Goal: Transaction & Acquisition: Book appointment/travel/reservation

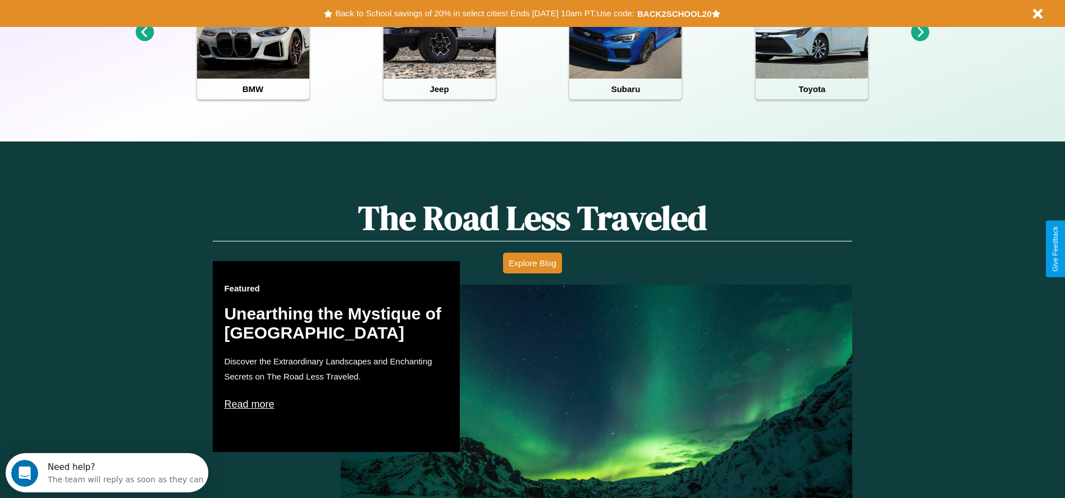
scroll to position [1610, 0]
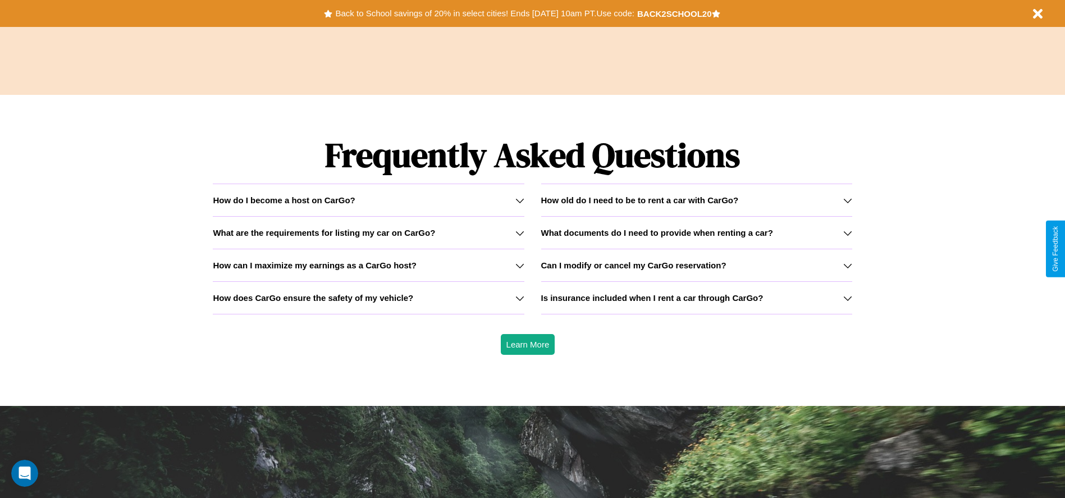
click at [368, 232] on h3 "What are the requirements for listing my car on CarGo?" at bounding box center [324, 233] width 222 height 10
click at [696, 297] on h3 "Is insurance included when I rent a car through CarGo?" at bounding box center [652, 298] width 222 height 10
click at [847, 200] on icon at bounding box center [847, 200] width 9 height 9
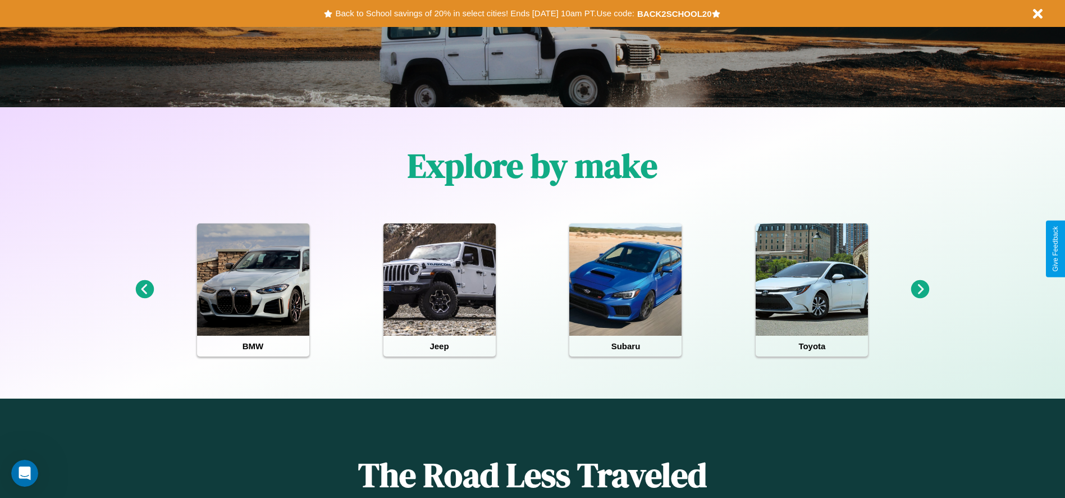
scroll to position [0, 0]
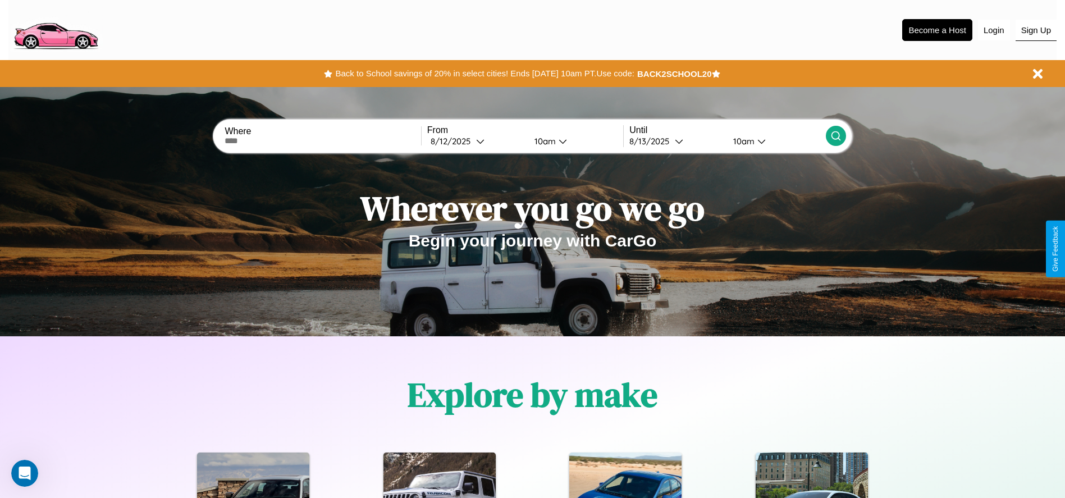
click at [1035, 30] on button "Sign Up" at bounding box center [1035, 30] width 41 height 21
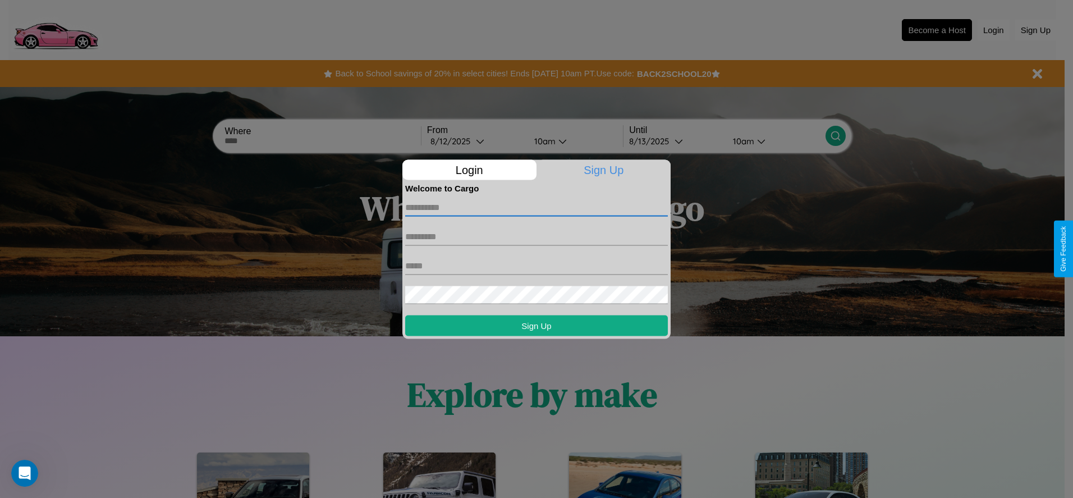
click at [537, 207] on input "text" at bounding box center [536, 207] width 263 height 18
type input "******"
click at [537, 236] on input "text" at bounding box center [536, 236] width 263 height 18
type input "***"
click at [537, 265] on input "text" at bounding box center [536, 265] width 263 height 18
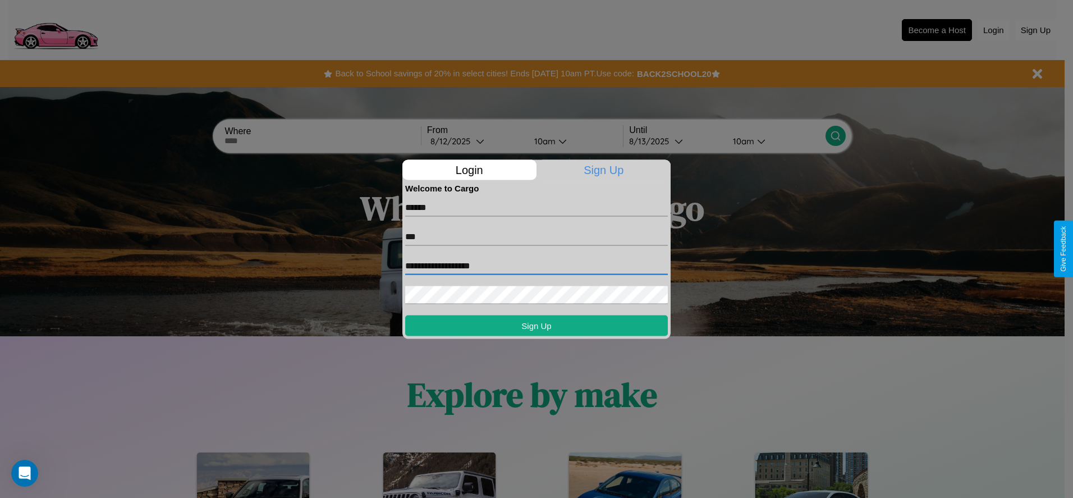
type input "**********"
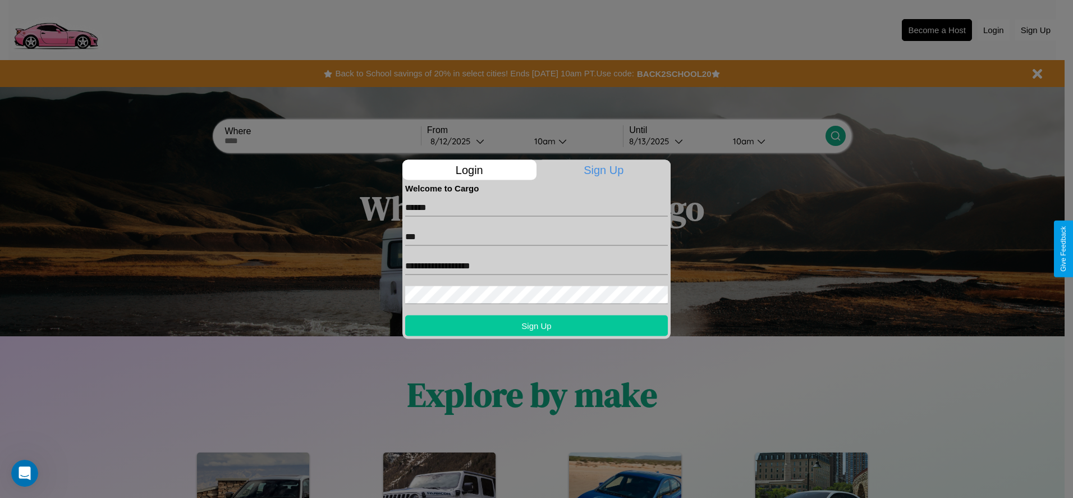
click at [537, 325] on button "Sign Up" at bounding box center [536, 325] width 263 height 21
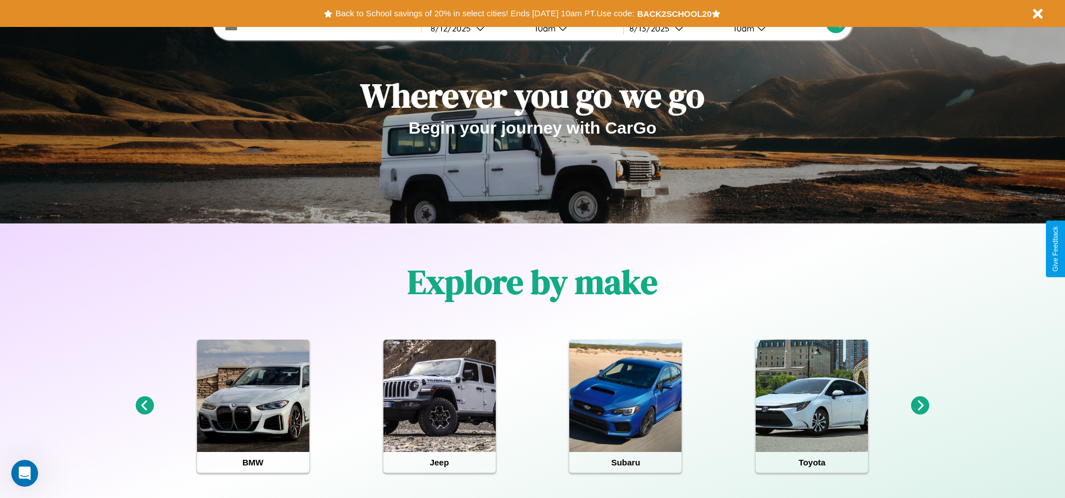
scroll to position [233, 0]
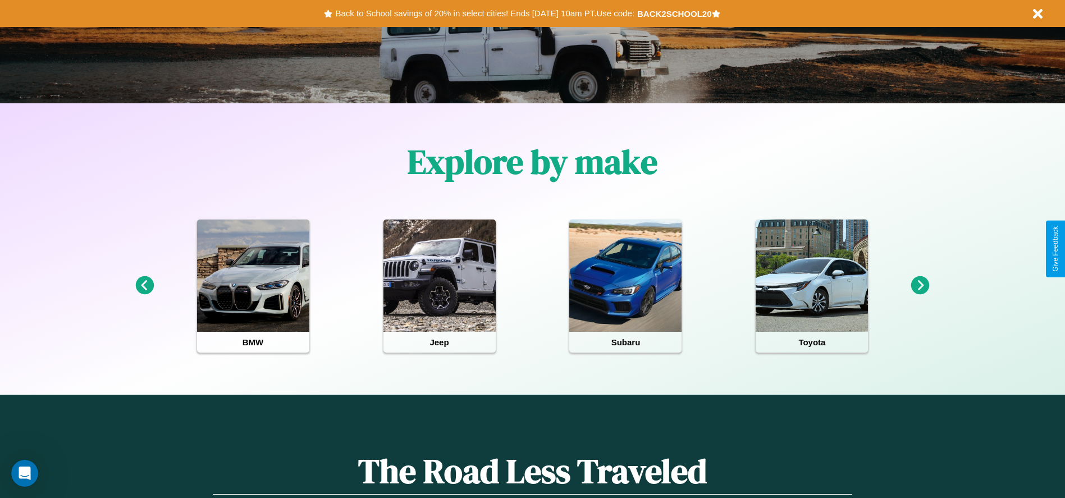
click at [920, 286] on icon at bounding box center [920, 285] width 19 height 19
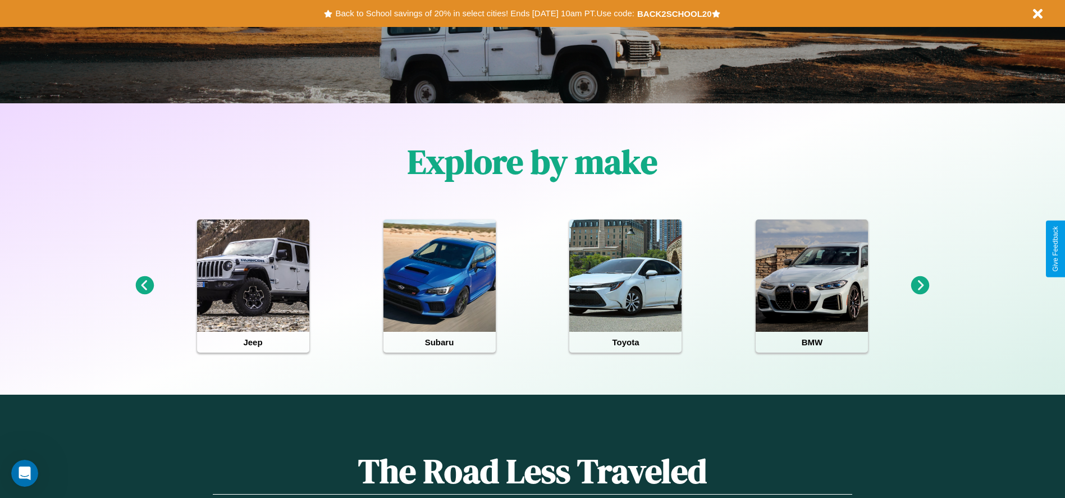
click at [920, 286] on icon at bounding box center [920, 285] width 19 height 19
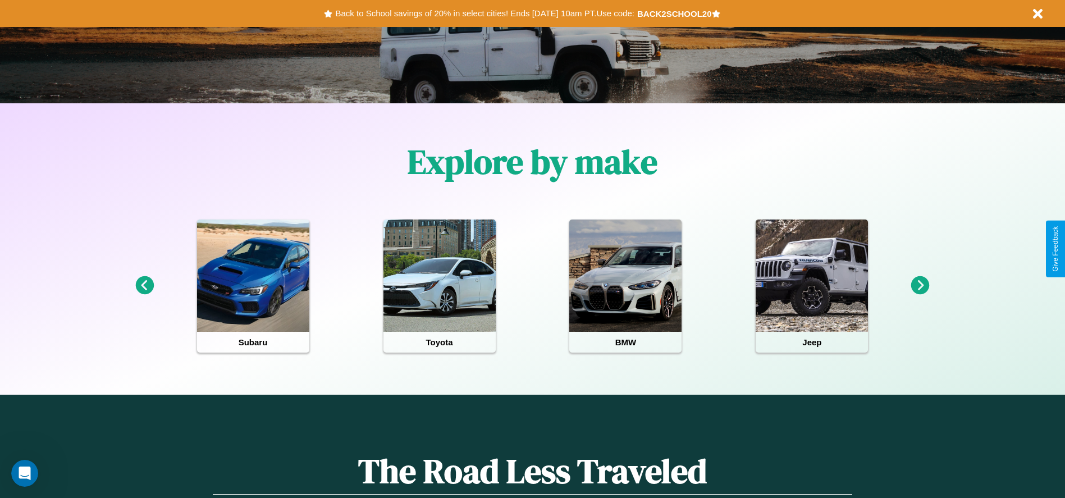
click at [920, 286] on icon at bounding box center [920, 285] width 19 height 19
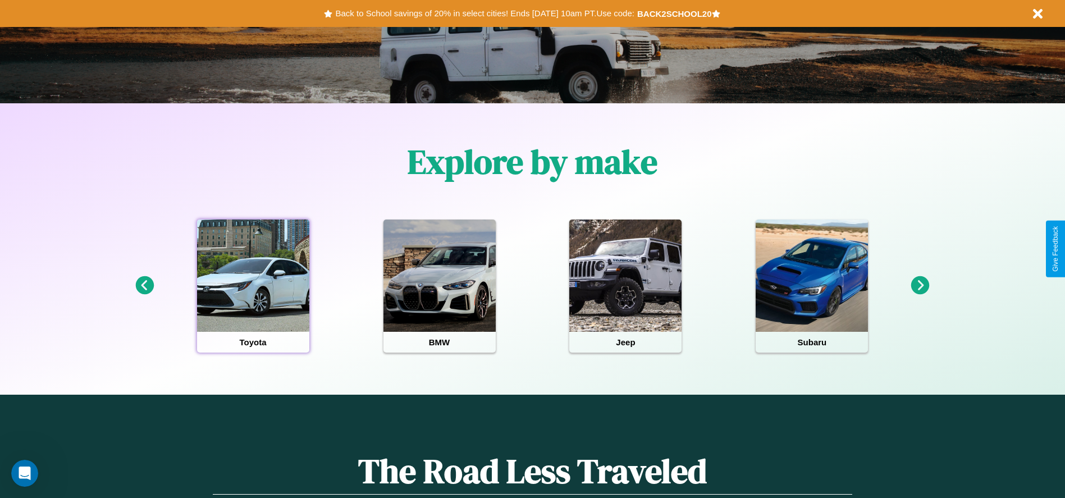
click at [253, 286] on div at bounding box center [253, 275] width 112 height 112
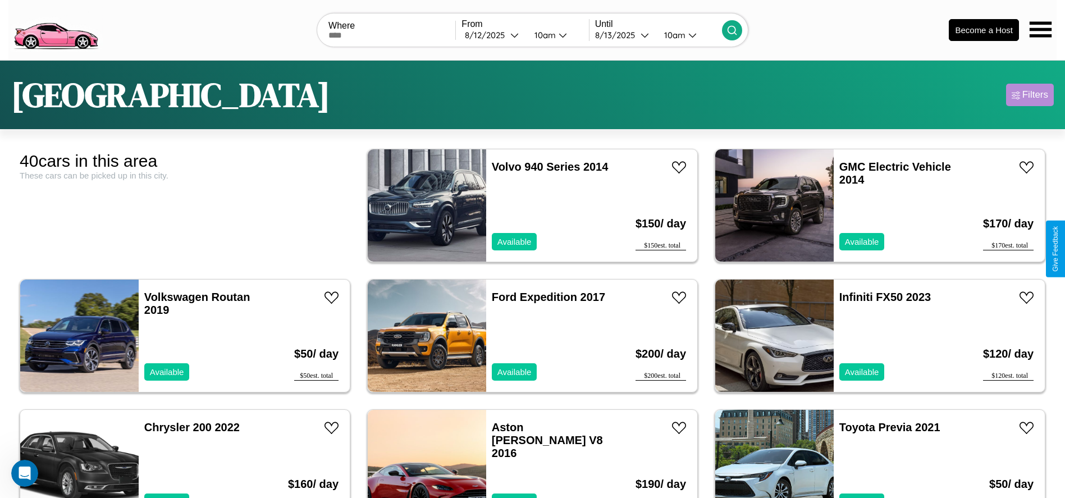
click at [1029, 95] on div "Filters" at bounding box center [1035, 94] width 26 height 11
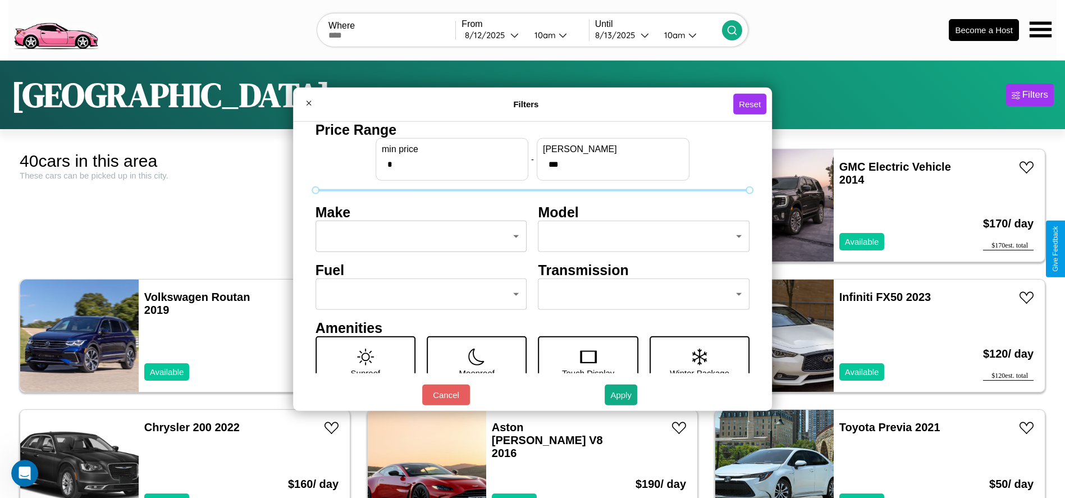
click at [418, 236] on body "CarGo Where From [DATE] 10am Until [DATE] 10am Become a Host [GEOGRAPHIC_DATA] …" at bounding box center [532, 283] width 1065 height 567
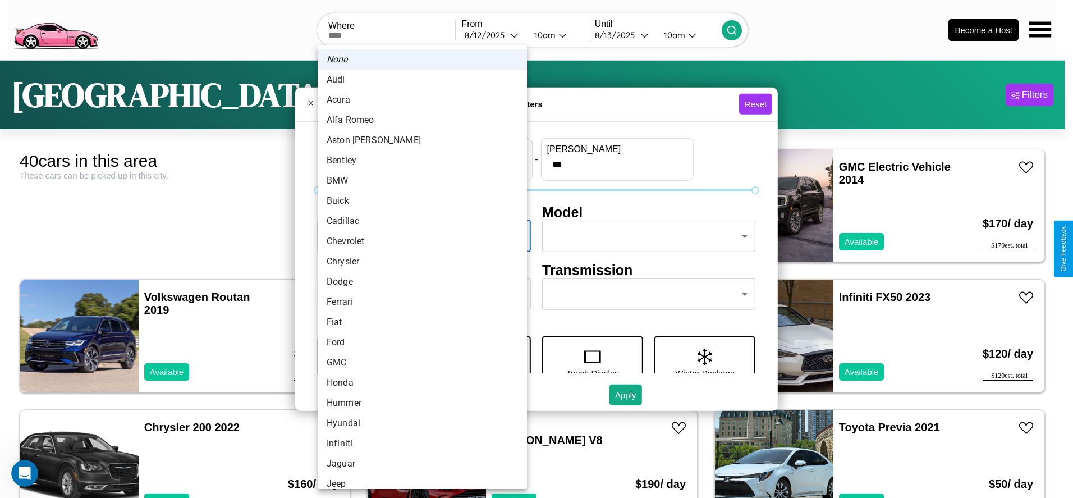
click at [418, 181] on li "BMW" at bounding box center [422, 181] width 209 height 20
type input "***"
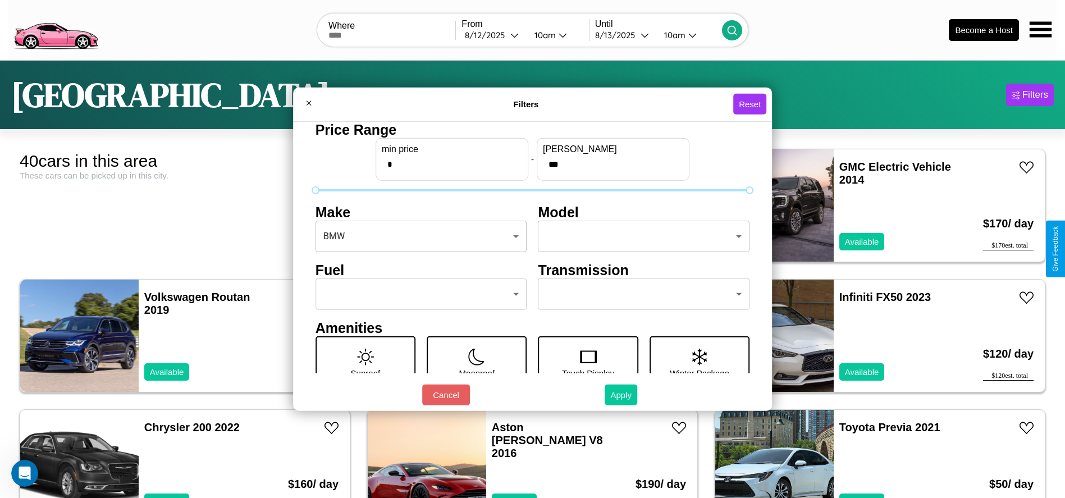
click at [621, 395] on button "Apply" at bounding box center [620, 394] width 33 height 21
